Goal: Navigation & Orientation: Understand site structure

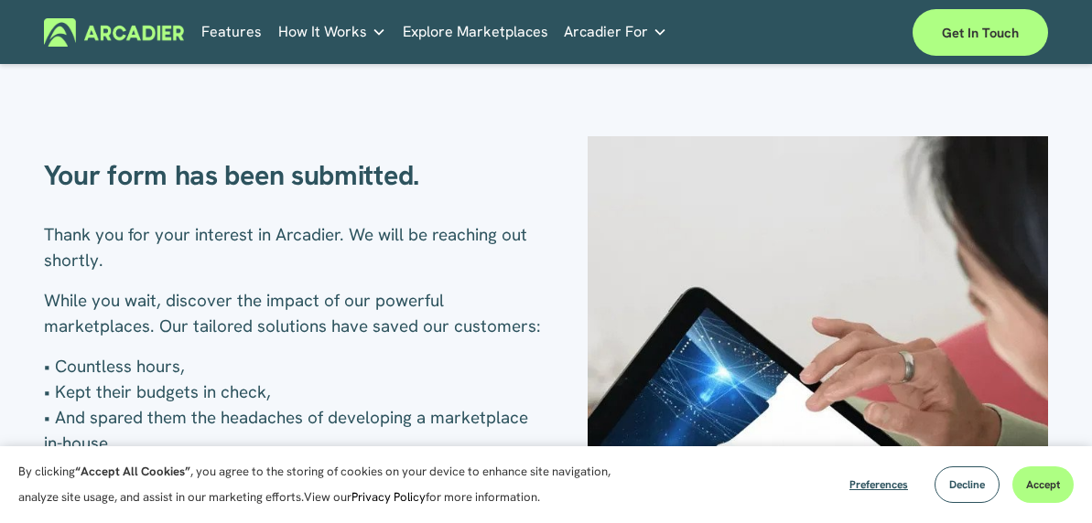
scroll to position [586, 0]
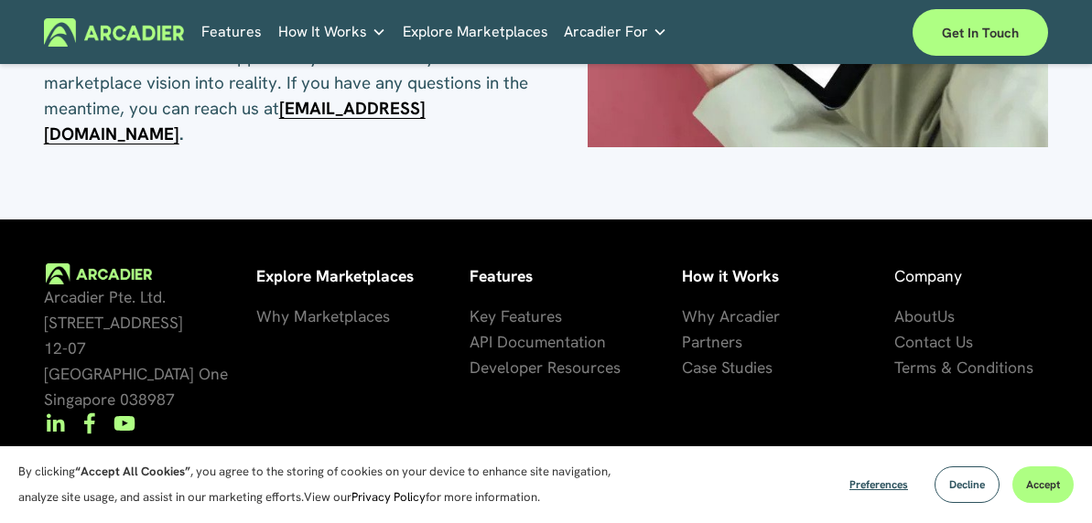
click at [451, 36] on link "Explore Marketplaces" at bounding box center [475, 31] width 145 height 28
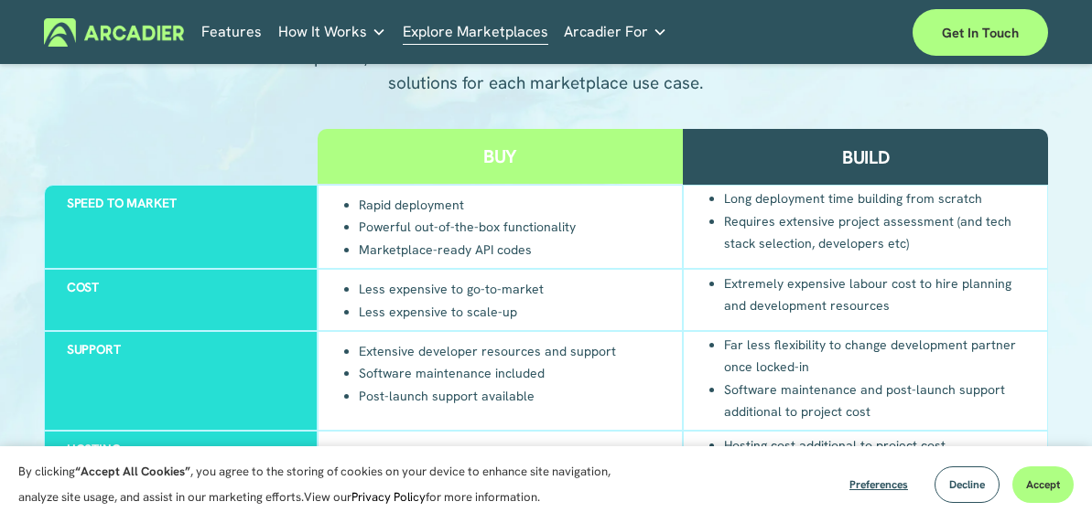
click at [465, 175] on div "Buy" at bounding box center [499, 156] width 365 height 55
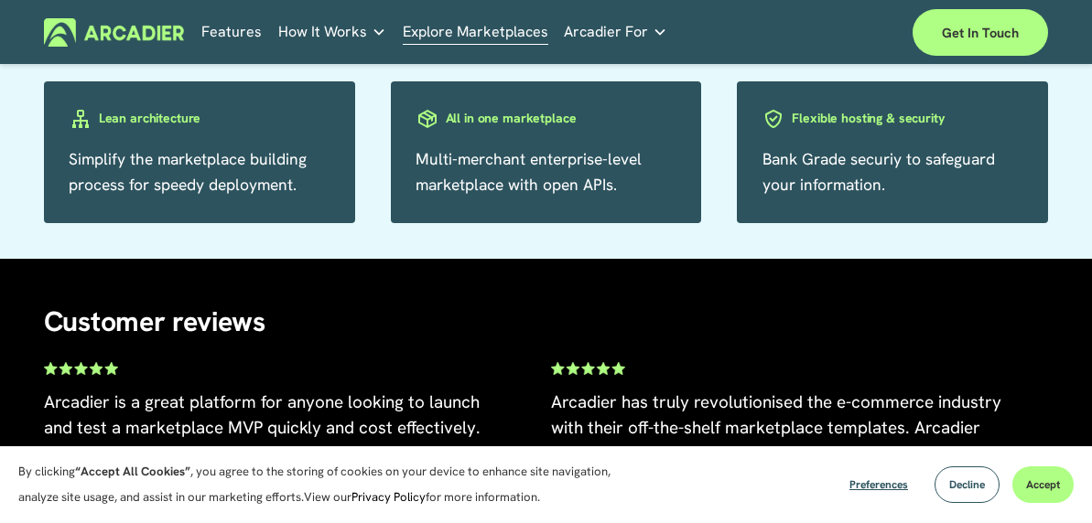
scroll to position [2966, 0]
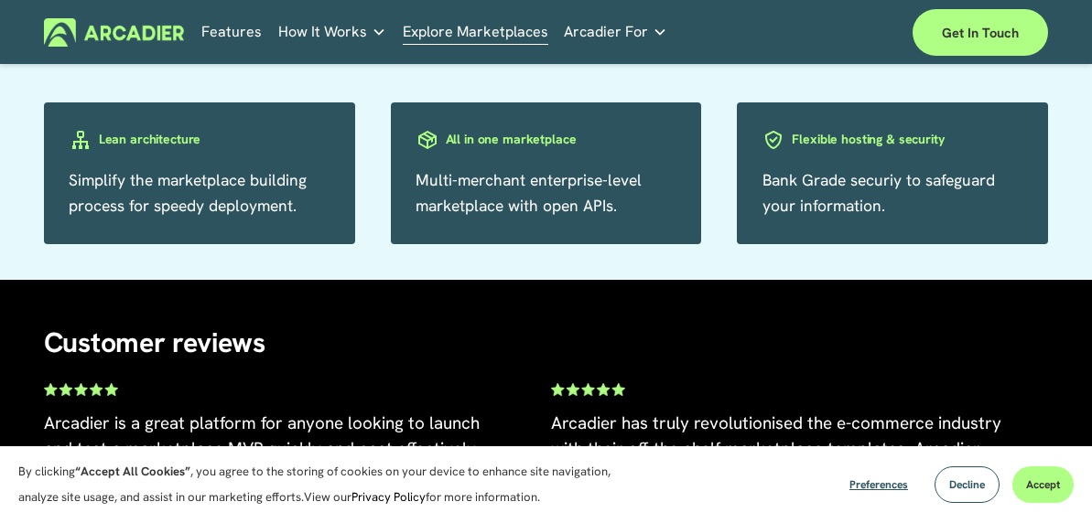
click at [226, 35] on link "Features" at bounding box center [231, 31] width 60 height 28
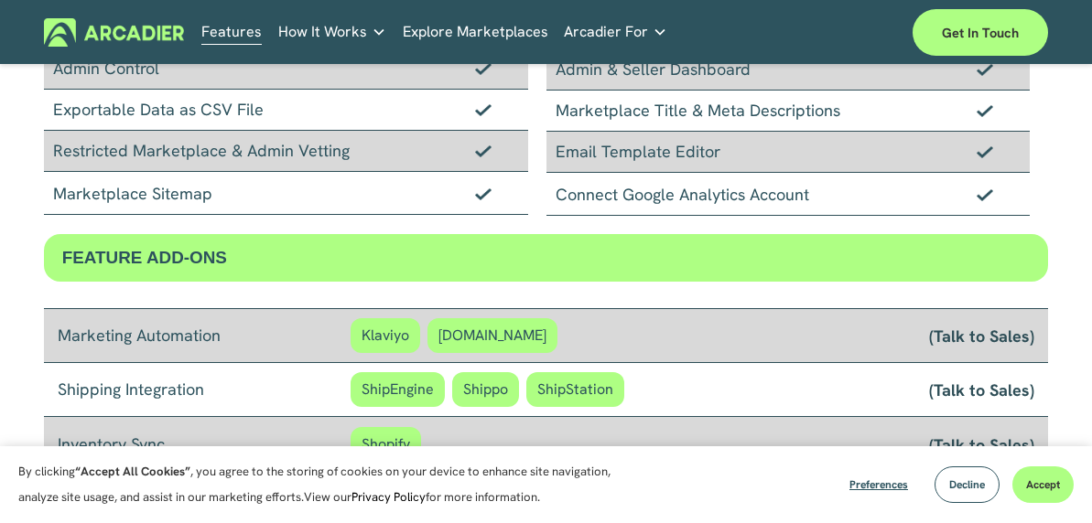
click at [609, 32] on span "Arcadier For" at bounding box center [606, 32] width 84 height 26
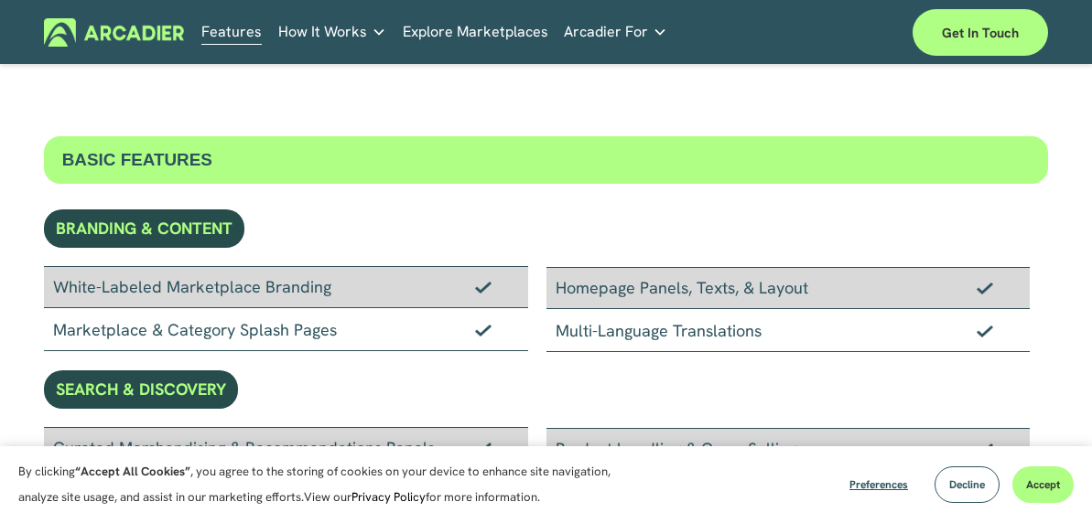
click at [123, 37] on img at bounding box center [114, 32] width 140 height 28
